Goal: Task Accomplishment & Management: Manage account settings

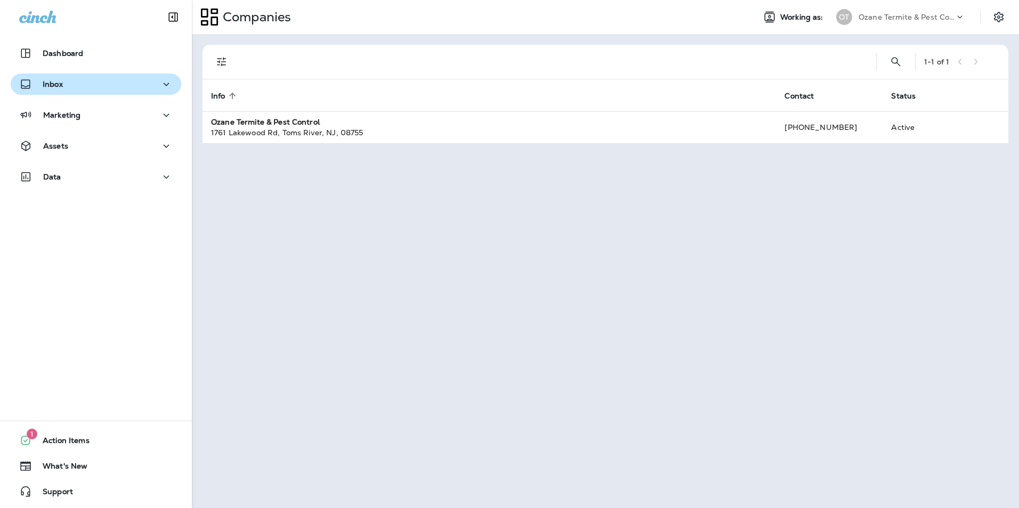
click at [93, 90] on div "Inbox" at bounding box center [95, 84] width 153 height 13
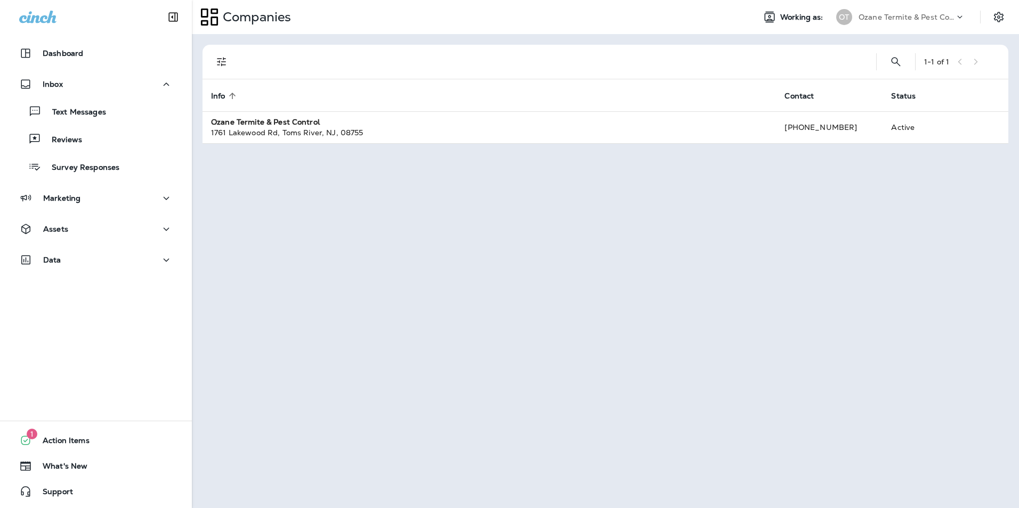
click at [92, 124] on div "Text Messages Reviews Survey Responses" at bounding box center [96, 136] width 171 height 83
click at [94, 112] on p "Text Messages" at bounding box center [74, 113] width 64 height 10
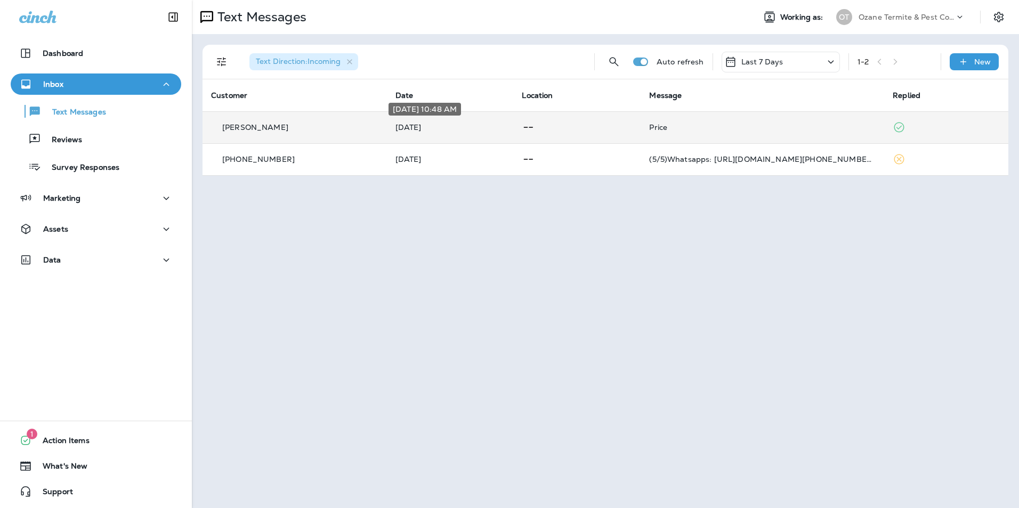
click at [432, 125] on p "[DATE]" at bounding box center [450, 127] width 110 height 9
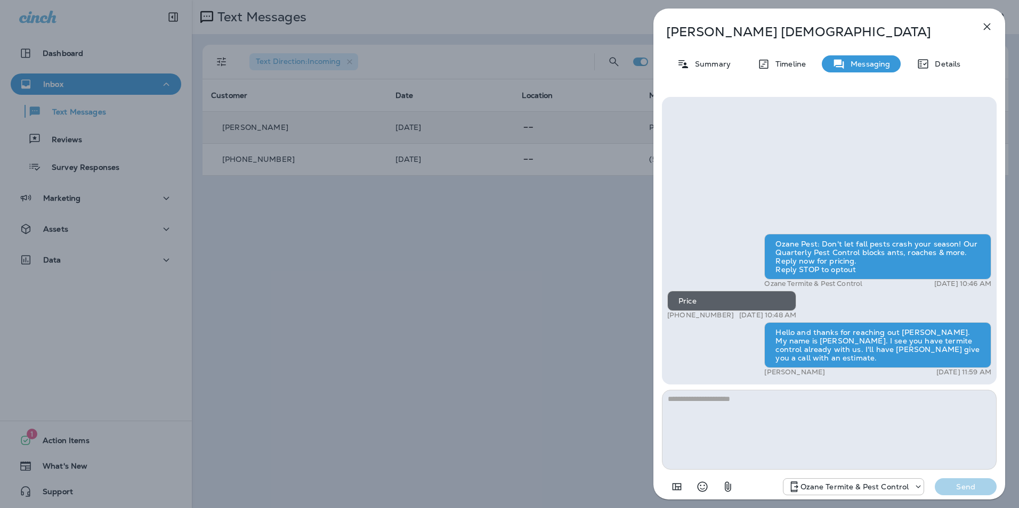
click at [986, 25] on icon "button" at bounding box center [987, 26] width 13 height 13
